Goal: Check status

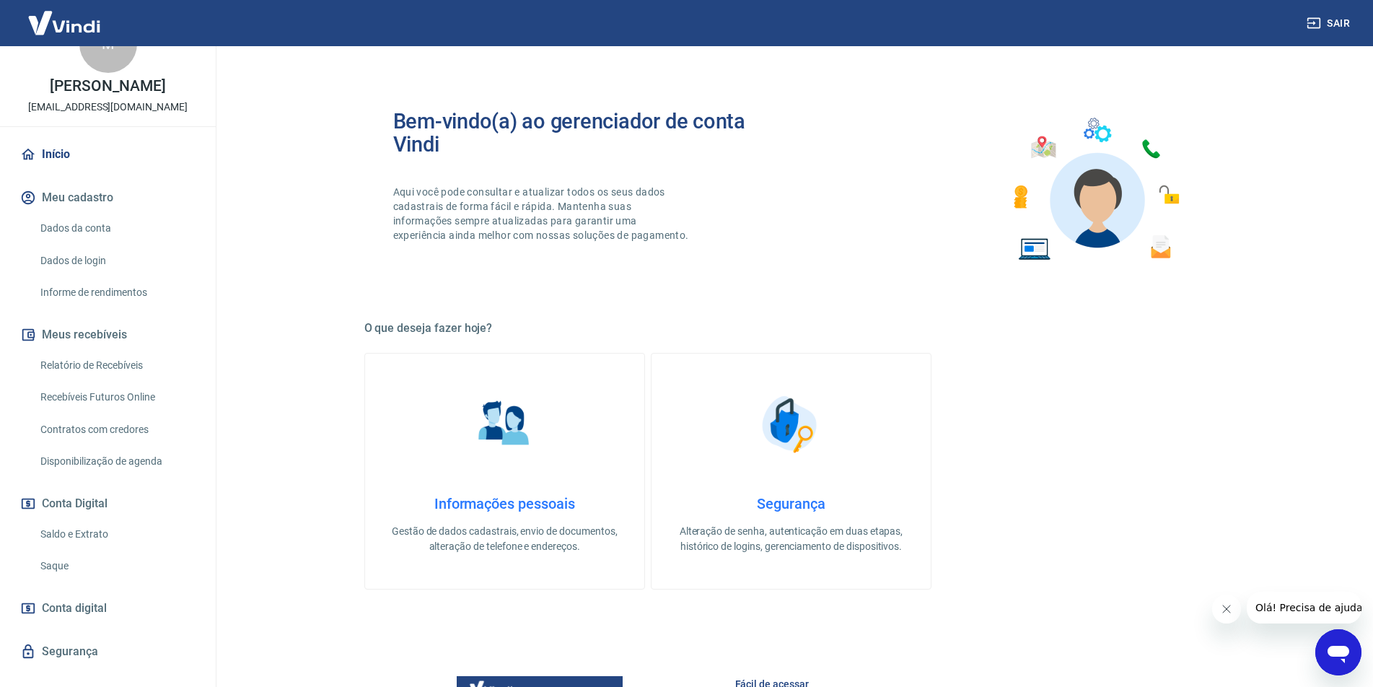
scroll to position [66, 0]
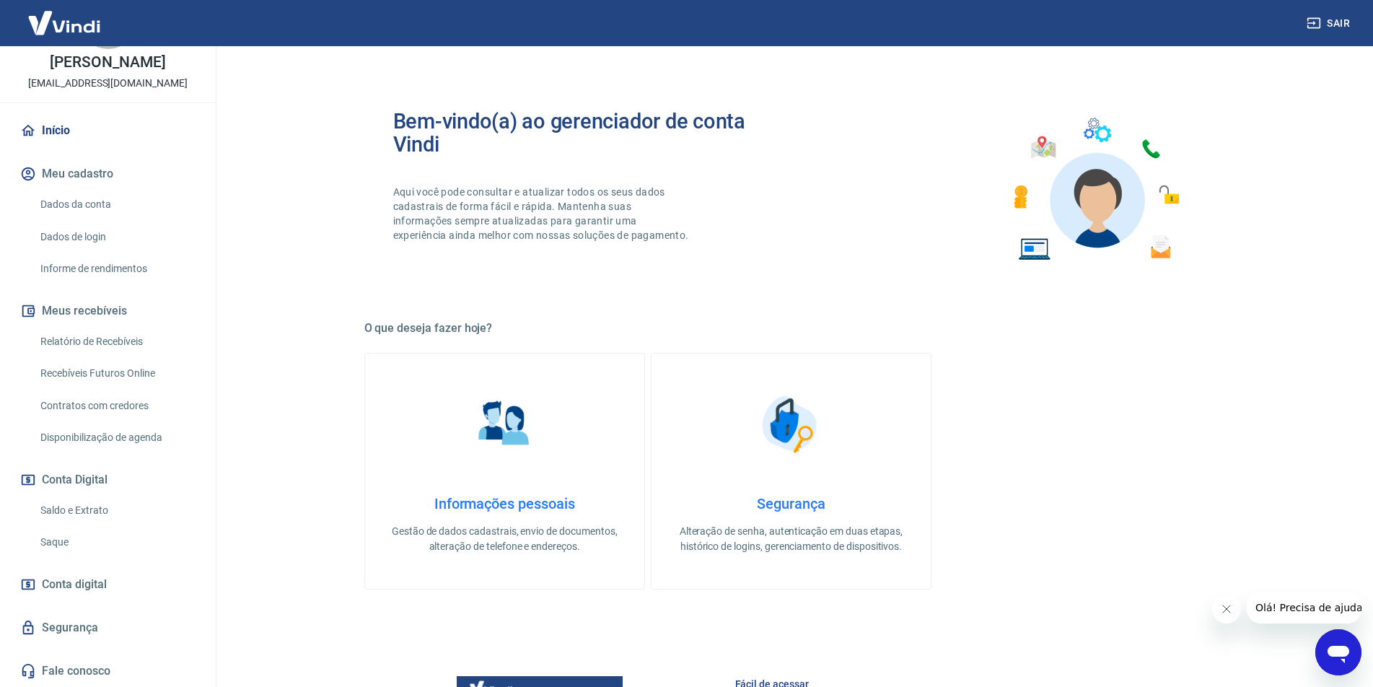
click at [99, 511] on link "Saldo e Extrato" at bounding box center [117, 511] width 164 height 30
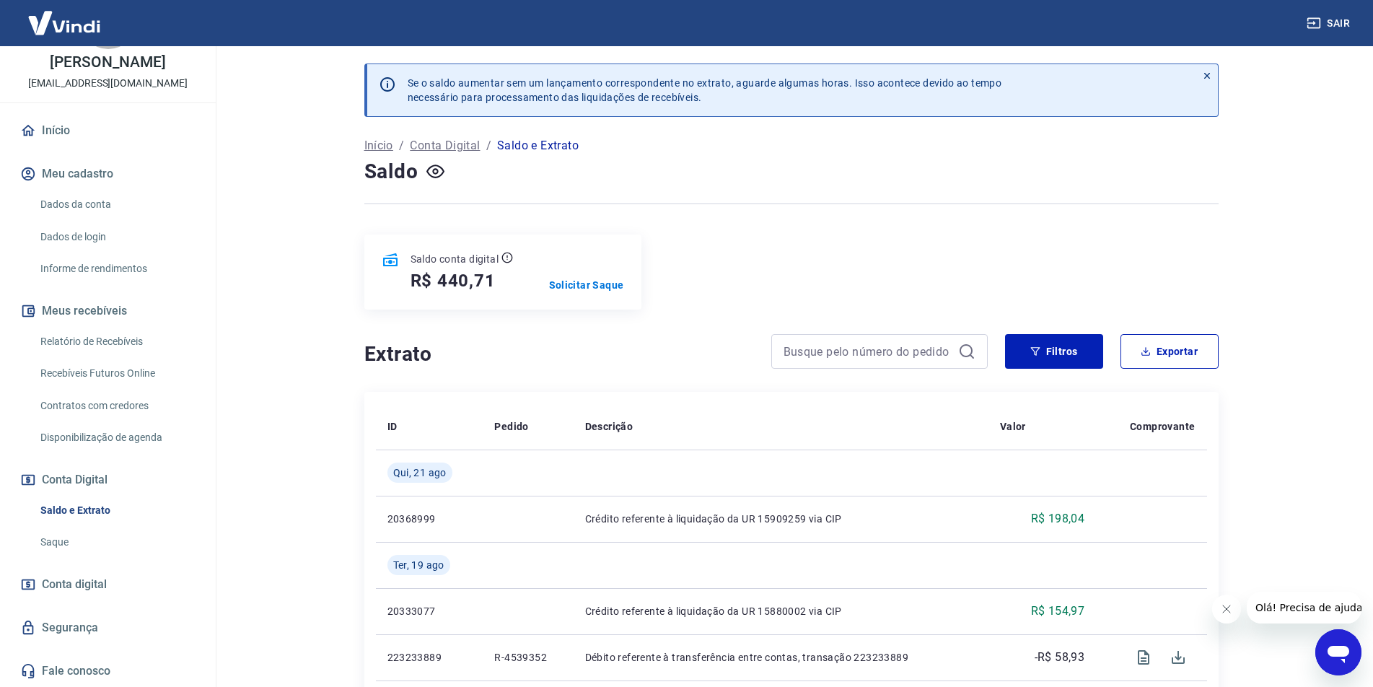
click at [97, 366] on link "Recebíveis Futuros Online" at bounding box center [117, 374] width 164 height 30
